Goal: Task Accomplishment & Management: Manage account settings

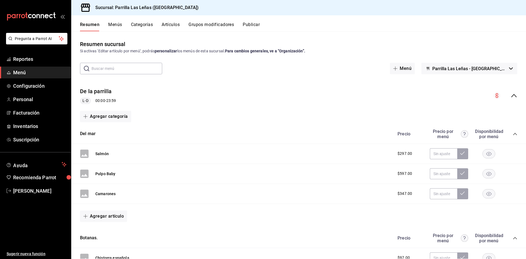
click at [171, 22] on div "Resumen Menús Categorías Artículos Grupos modificadores Publicar" at bounding box center [298, 23] width 455 height 16
click at [172, 29] on button "Artículos" at bounding box center [171, 26] width 18 height 9
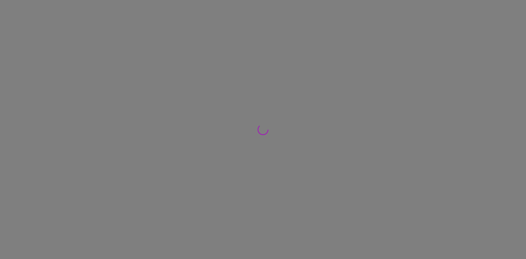
click at [171, 20] on div at bounding box center [263, 129] width 526 height 259
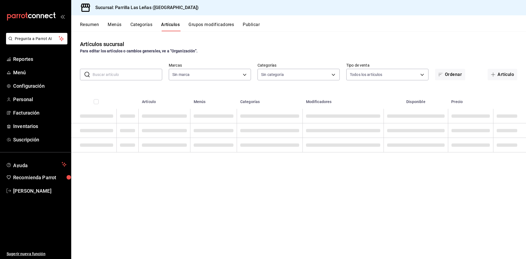
click at [117, 79] on input "text" at bounding box center [128, 74] width 70 height 11
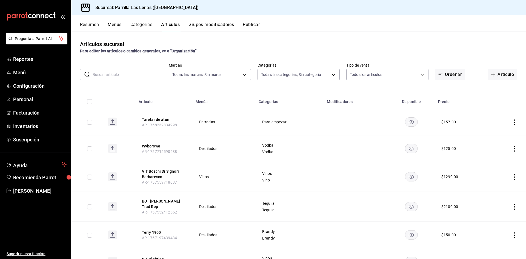
type input "fdfa05f9-8ea7-4368-ad04-fbd6ae7f73f5"
type input "51325ac9-5f46-4a64-a544-9de9a0a01f07,df633d89-7015-4477-8b90-425007523993,1470d…"
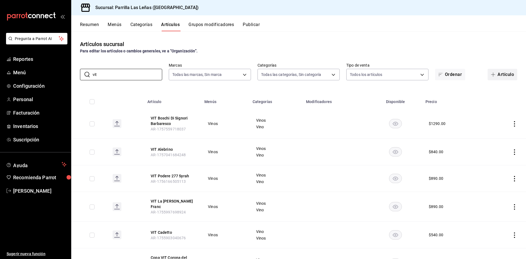
type input "vit"
click at [500, 72] on button "Artículo" at bounding box center [502, 75] width 30 height 12
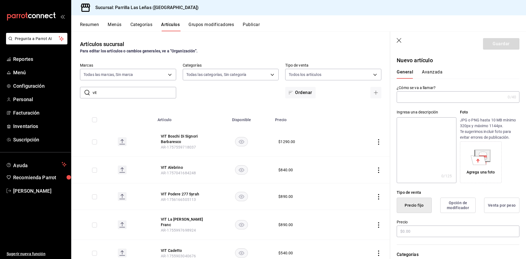
click at [447, 96] on input "text" at bounding box center [451, 96] width 109 height 11
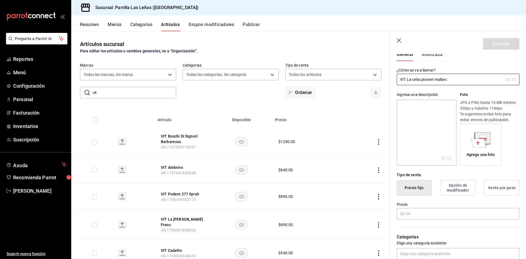
scroll to position [27, 0]
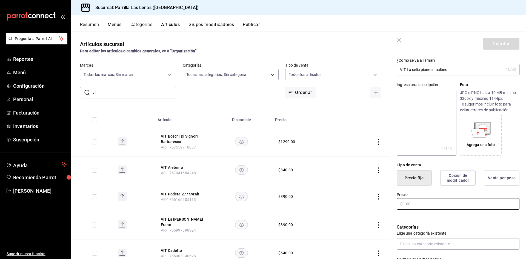
type input "VIT La celia pioneer malbec"
click at [412, 208] on input "text" at bounding box center [458, 204] width 123 height 12
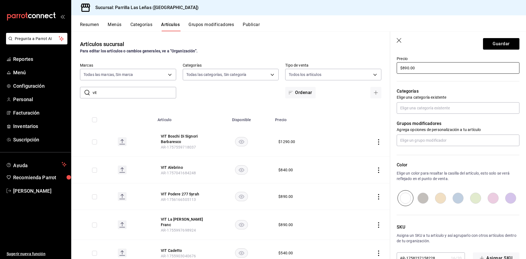
scroll to position [164, 0]
type input "$890.00"
click at [446, 110] on input "text" at bounding box center [458, 107] width 123 height 12
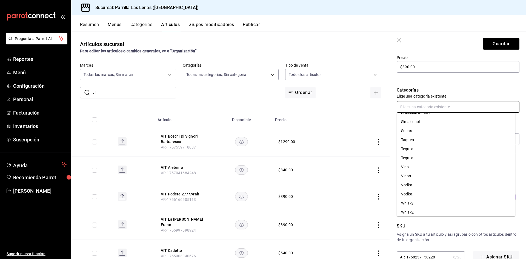
scroll to position [335, 0]
click at [411, 174] on li "Vinos" at bounding box center [456, 173] width 119 height 9
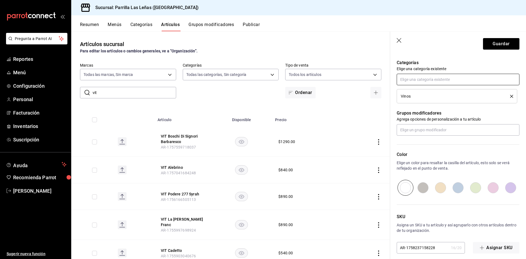
scroll to position [197, 0]
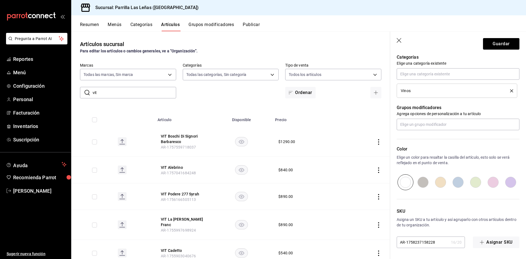
click at [504, 182] on input "radio" at bounding box center [511, 182] width 18 height 16
radio input "true"
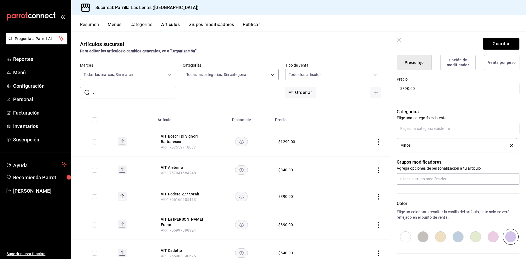
scroll to position [142, 0]
click at [489, 42] on button "Guardar" at bounding box center [501, 44] width 36 height 12
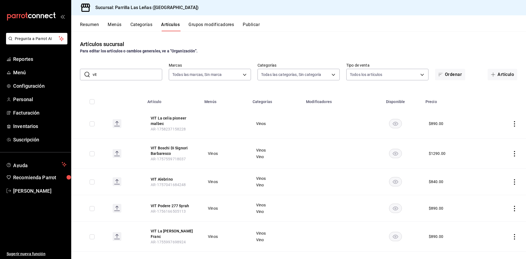
click at [162, 113] on th "VIT La celia pioneer malbec AR-1758237158228" at bounding box center [172, 124] width 57 height 30
click at [162, 118] on button "VIT La celia pioneer malbec" at bounding box center [173, 120] width 44 height 11
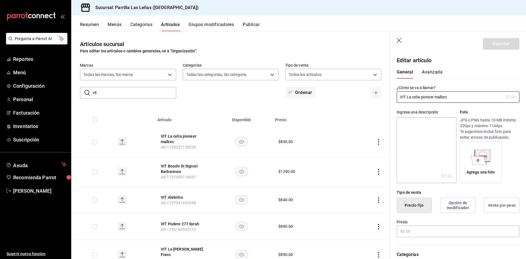
type input "$890.00"
radio input "false"
radio input "true"
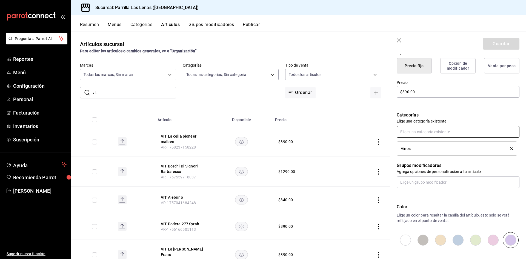
scroll to position [142, 0]
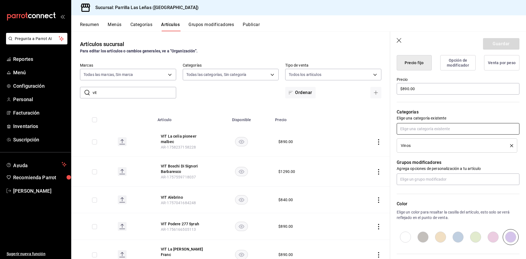
click at [430, 126] on input "text" at bounding box center [458, 129] width 123 height 12
type input "vino"
click at [446, 140] on li "Vino" at bounding box center [456, 141] width 119 height 9
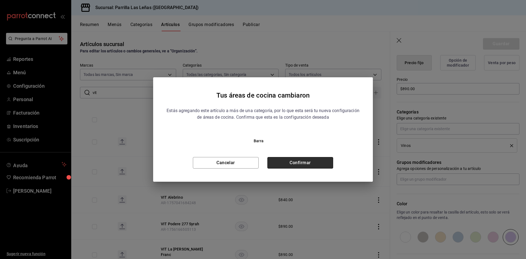
click at [291, 164] on button "Confirmar" at bounding box center [300, 163] width 66 height 12
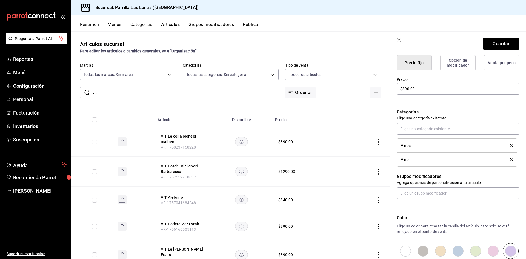
click at [487, 37] on header "Guardar" at bounding box center [458, 42] width 136 height 22
click at [492, 43] on button "Guardar" at bounding box center [501, 44] width 36 height 12
